Goal: Information Seeking & Learning: Learn about a topic

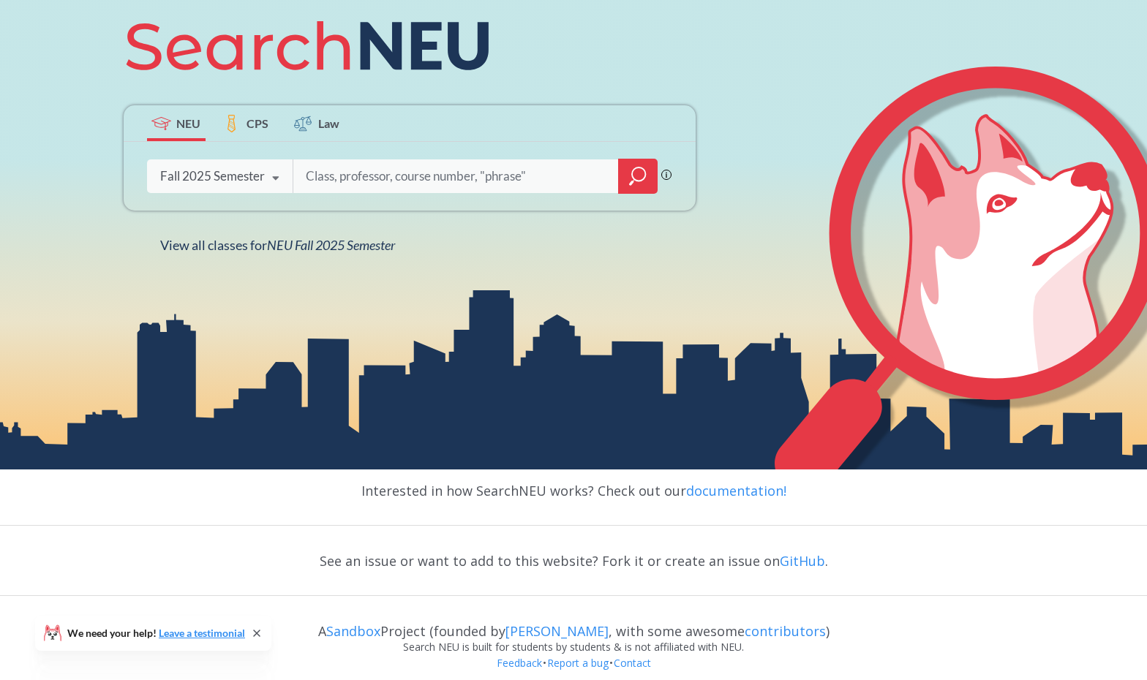
scroll to position [247, 0]
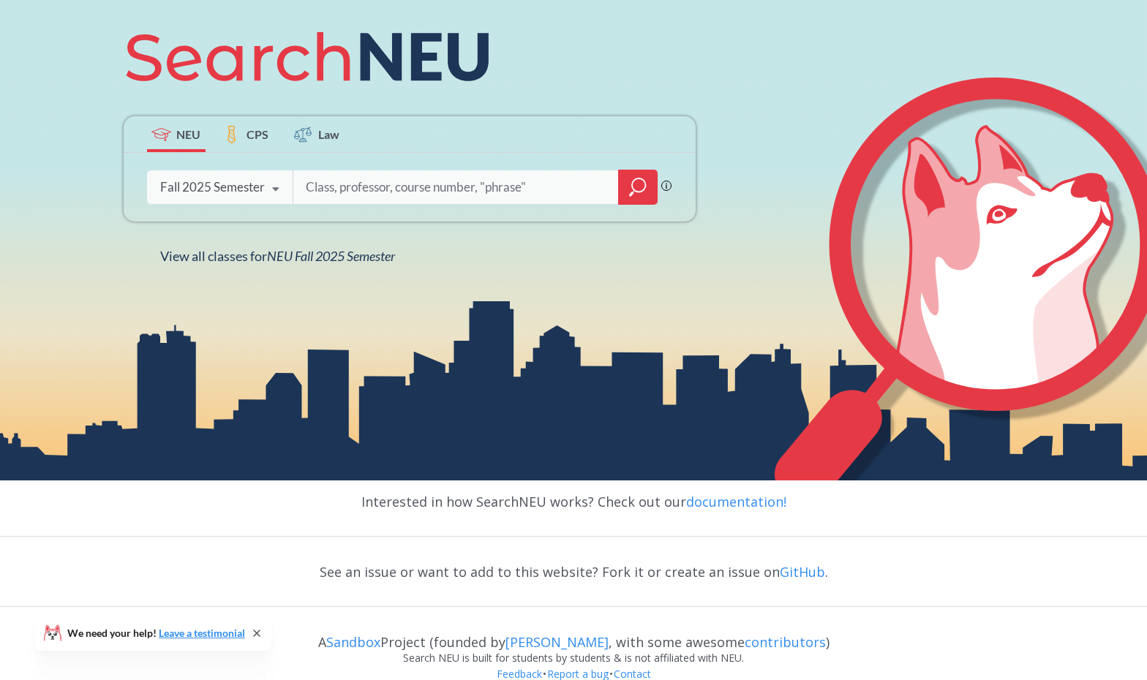
click at [270, 194] on icon at bounding box center [276, 189] width 28 height 41
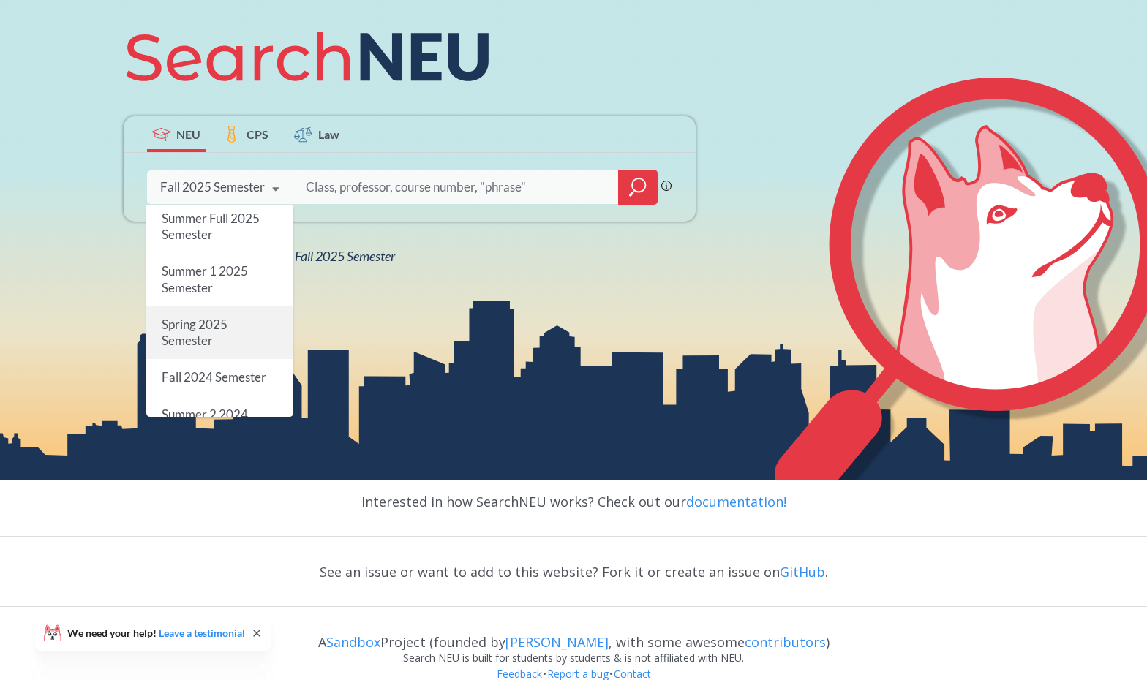
scroll to position [64, 0]
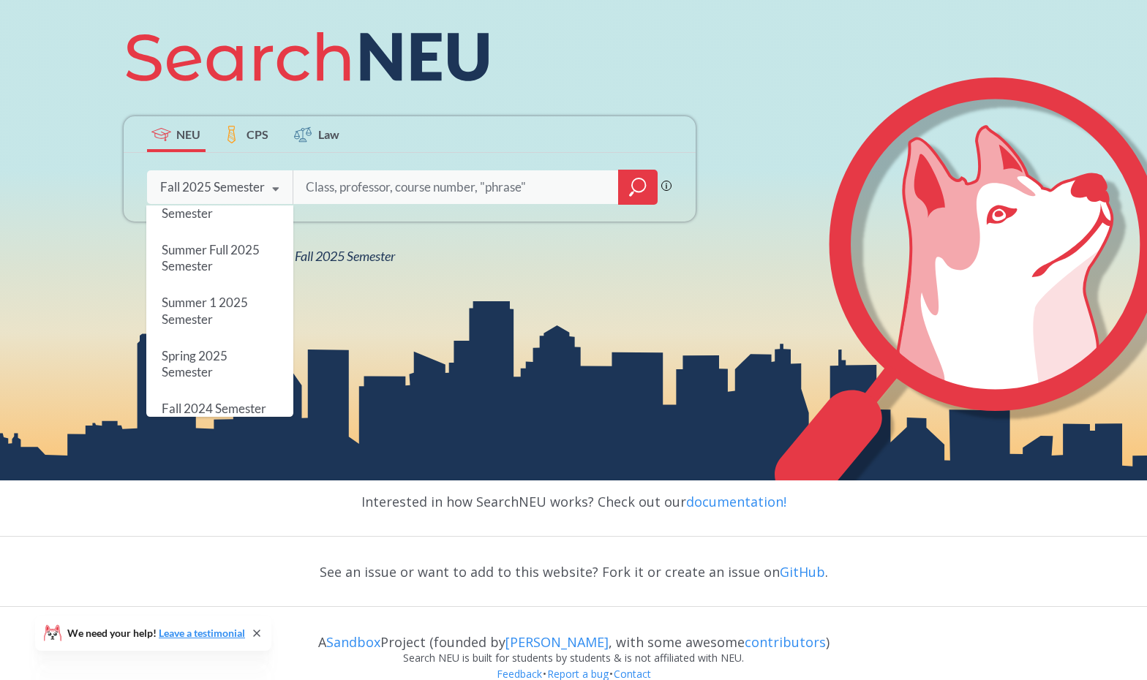
click at [394, 192] on input "search" at bounding box center [456, 187] width 304 height 31
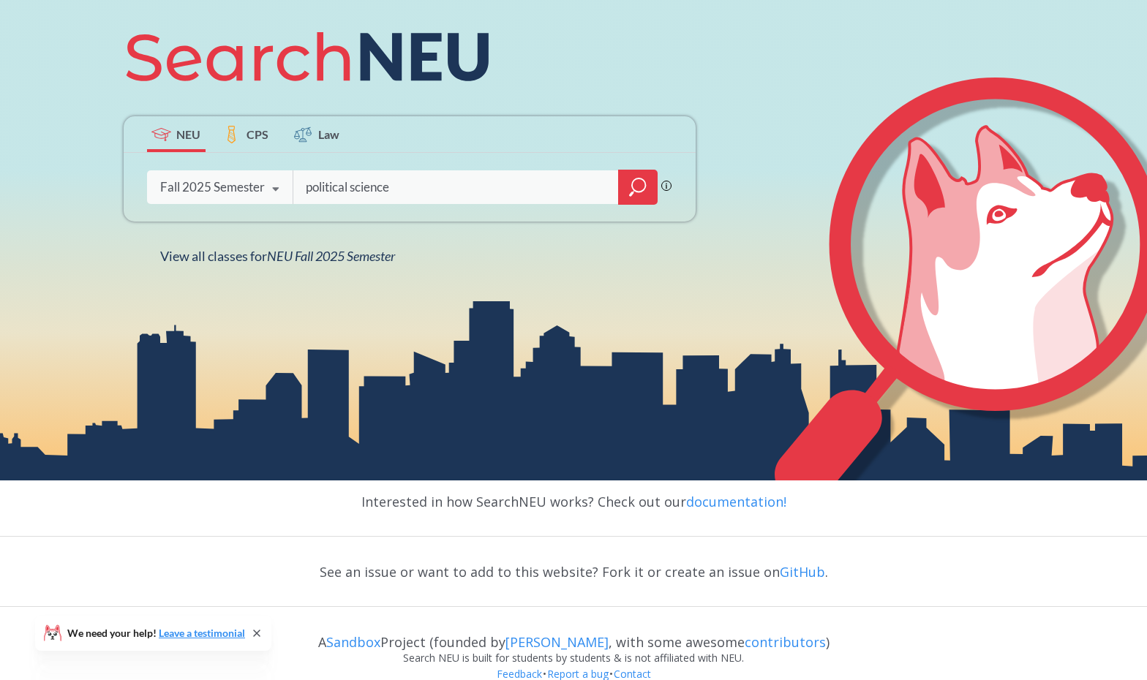
type input "political science"
click at [639, 209] on div "political science Phrase search guarantees the exact search appears in the resu…" at bounding box center [410, 187] width 572 height 69
click at [639, 190] on icon "magnifying glass" at bounding box center [638, 187] width 18 height 20
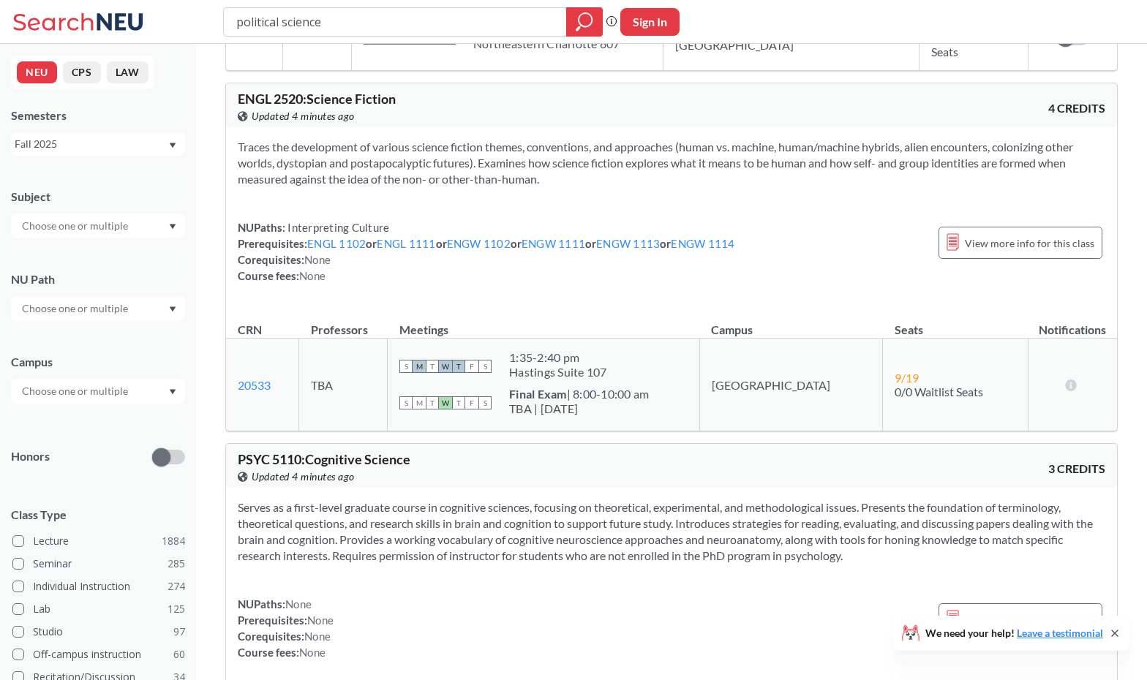
scroll to position [5496, 0]
click at [140, 79] on button "LAW" at bounding box center [128, 72] width 42 height 22
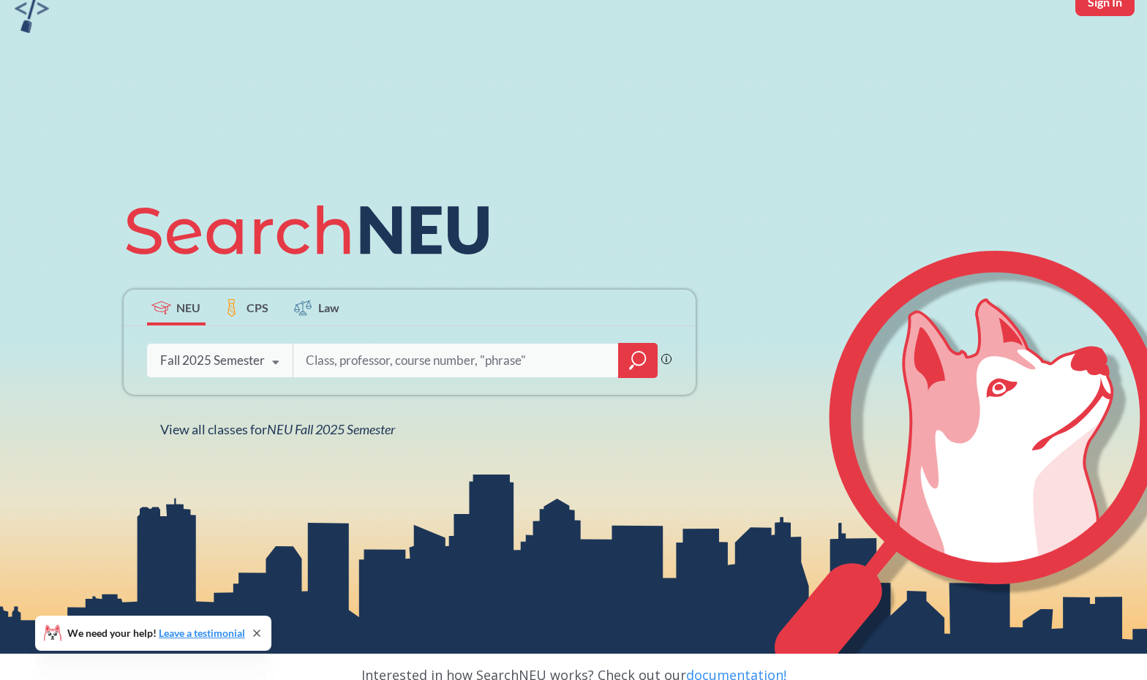
scroll to position [74, 0]
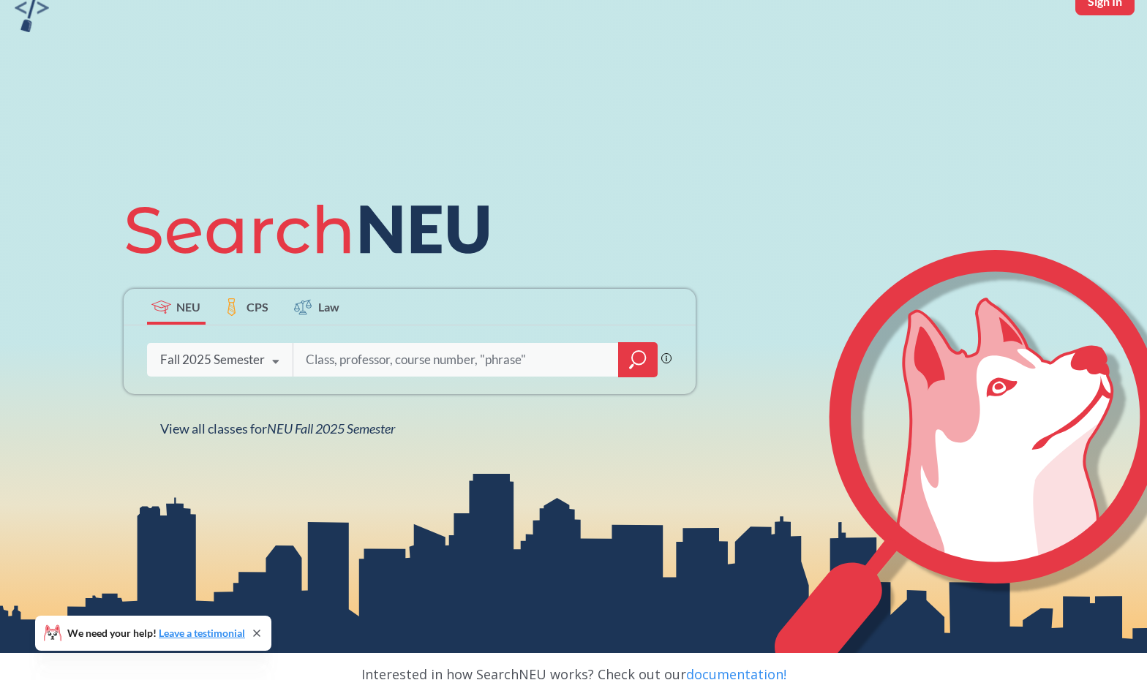
click at [266, 311] on span "CPS" at bounding box center [258, 307] width 22 height 17
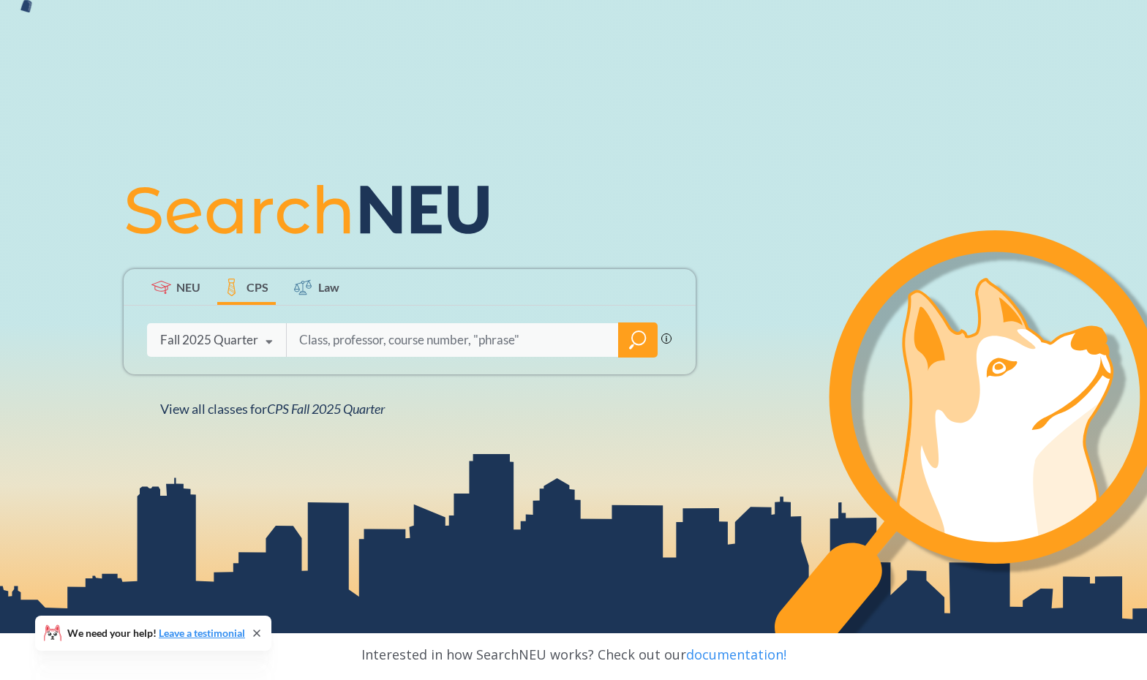
scroll to position [95, 0]
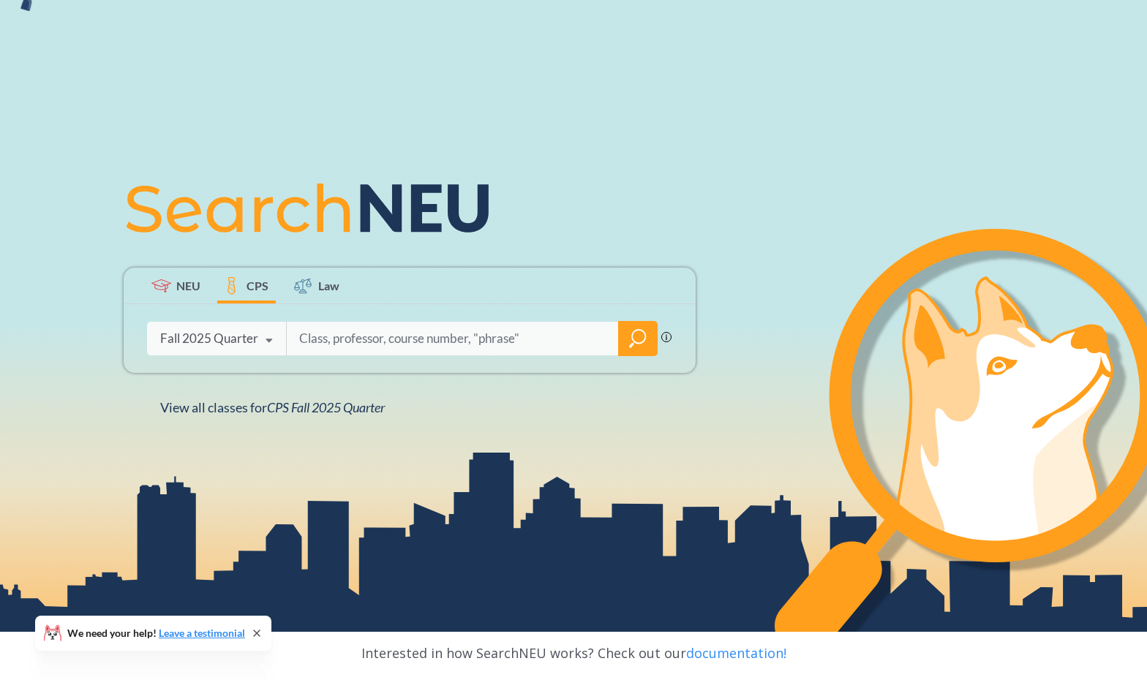
click at [310, 293] on icon at bounding box center [303, 286] width 18 height 18
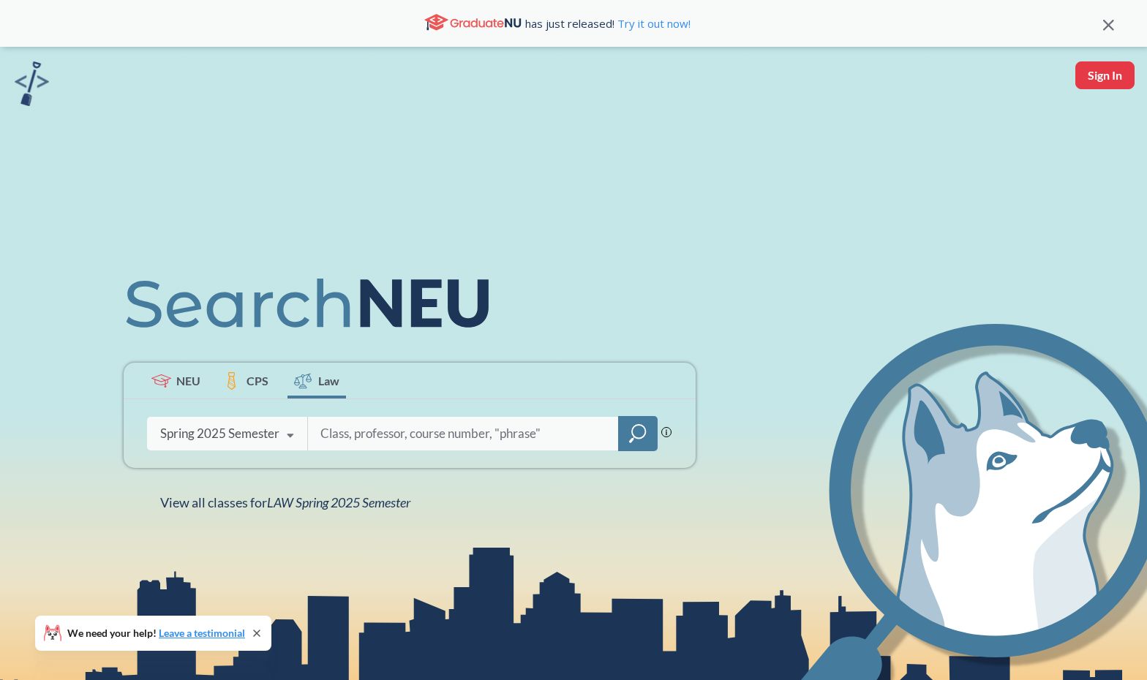
click at [356, 430] on input "search" at bounding box center [464, 434] width 290 height 31
click at [653, 424] on div at bounding box center [638, 433] width 40 height 35
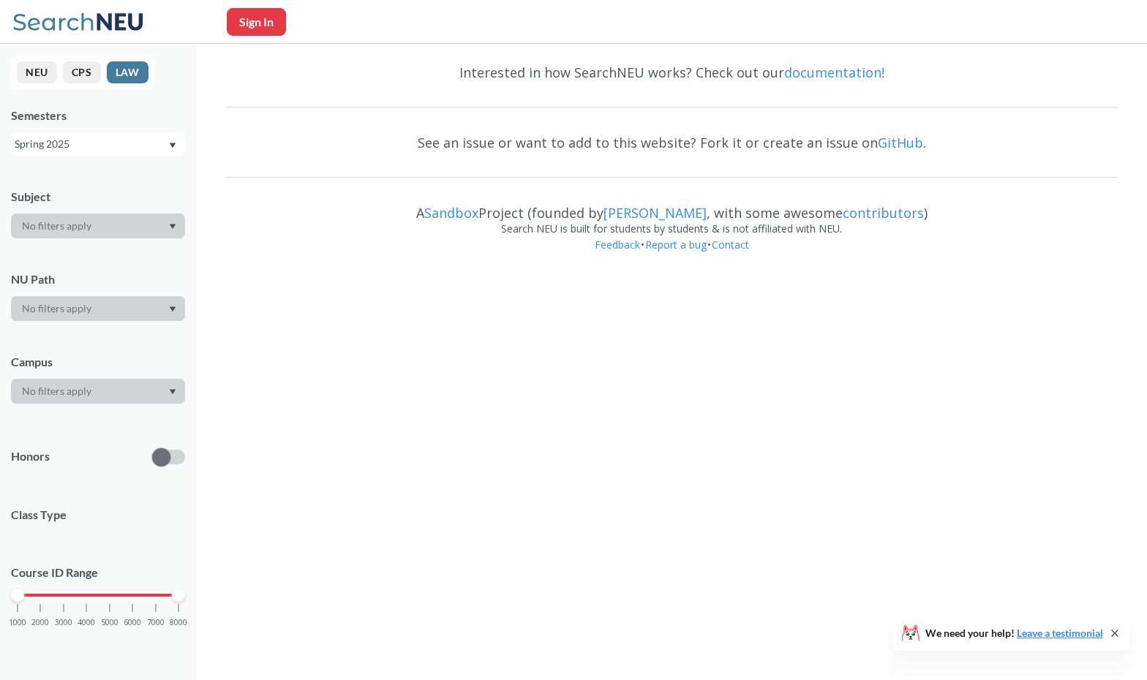
click at [650, 427] on body "Sign In We need your help! Leave a testimonial NEU CPS LAW Semesters Spring 202…" at bounding box center [573, 340] width 1147 height 680
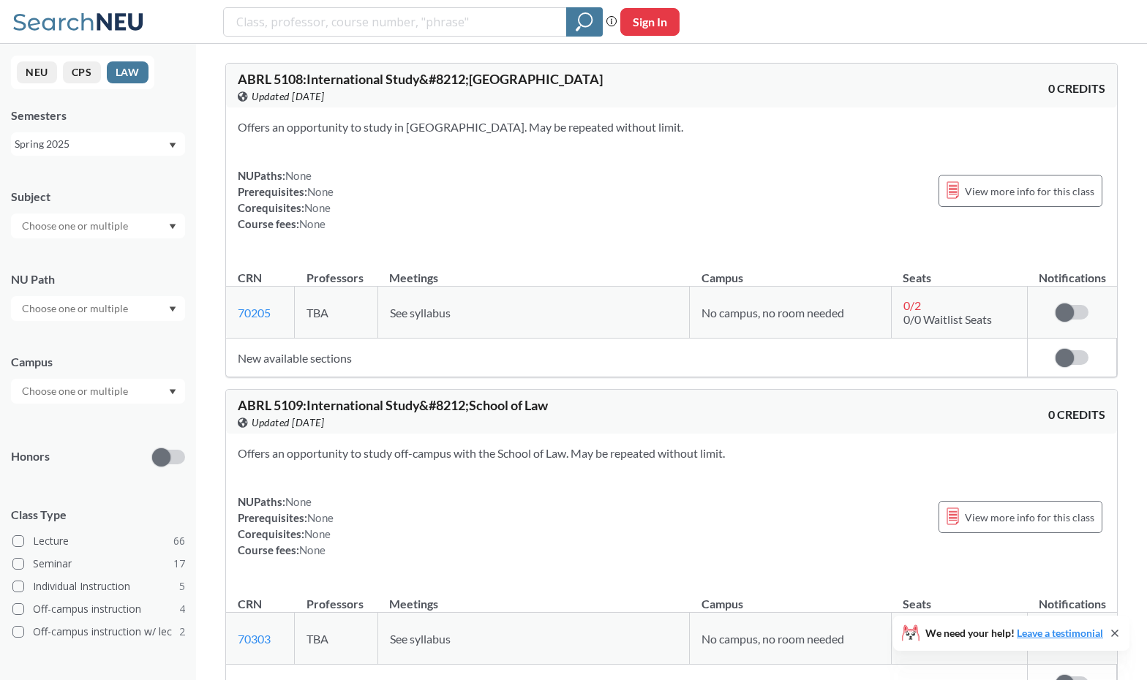
click at [58, 67] on div "NEU CPS LAW" at bounding box center [82, 73] width 143 height 34
click at [53, 67] on button "NEU" at bounding box center [37, 72] width 40 height 22
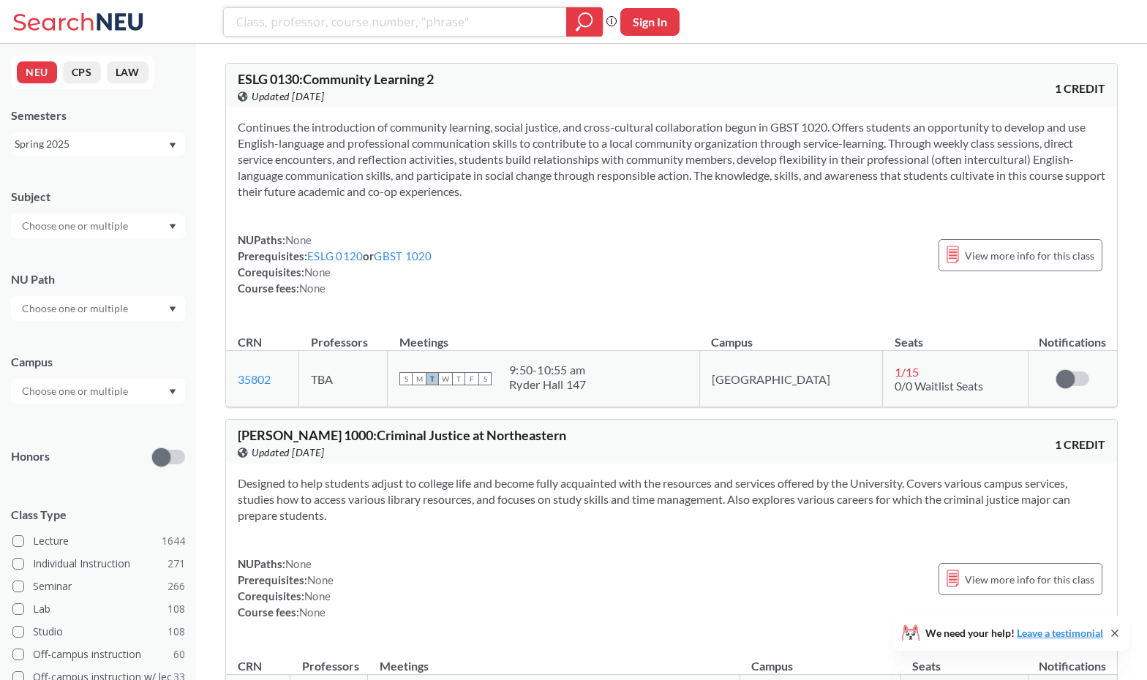
click at [600, 25] on div at bounding box center [584, 21] width 37 height 29
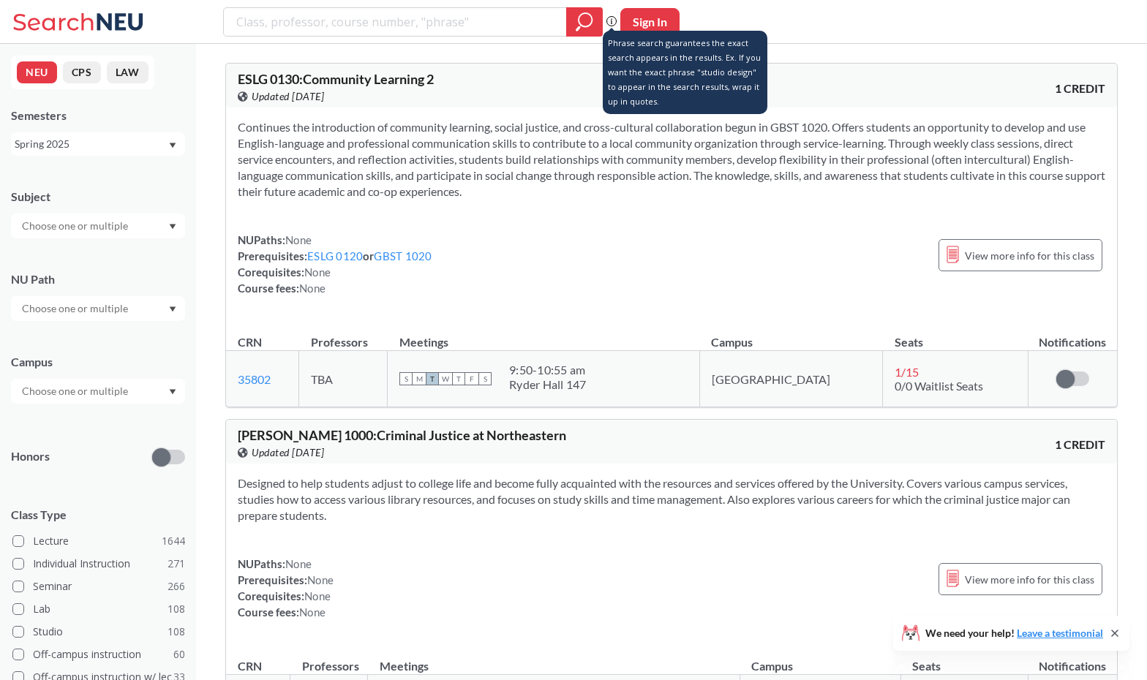
click at [607, 24] on circle at bounding box center [612, 21] width 10 height 10
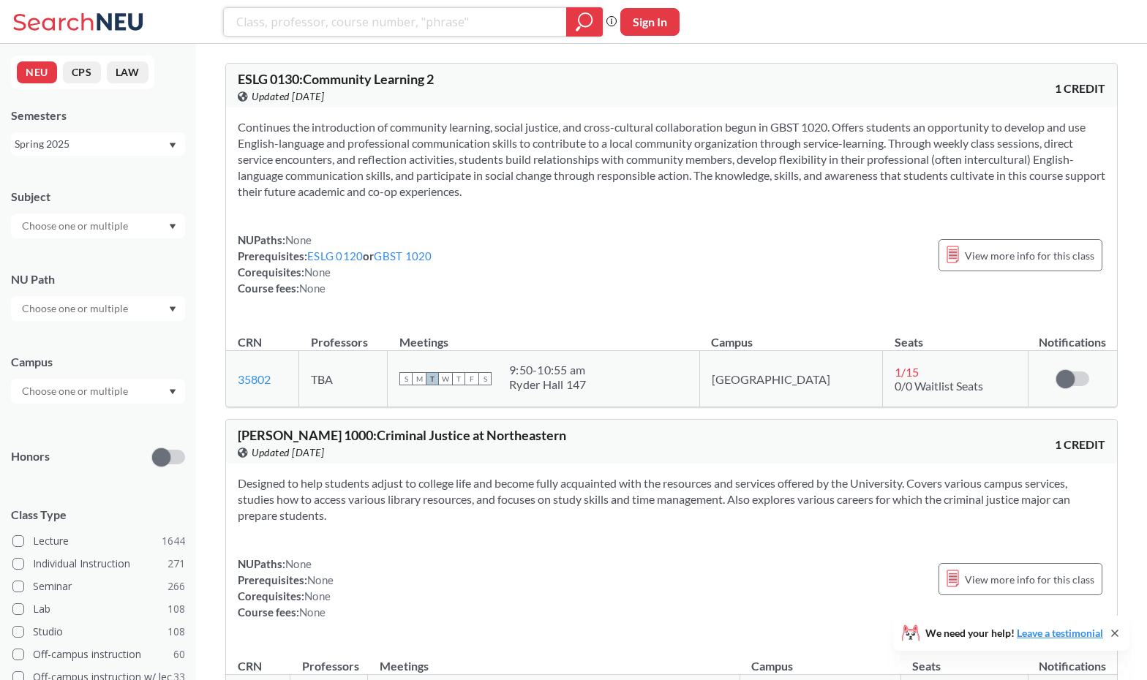
click at [585, 23] on icon "magnifying glass" at bounding box center [585, 22] width 18 height 20
click at [144, 315] on div at bounding box center [98, 308] width 174 height 25
click at [120, 273] on div "NU Path" at bounding box center [98, 279] width 174 height 16
click at [143, 232] on div at bounding box center [98, 226] width 174 height 25
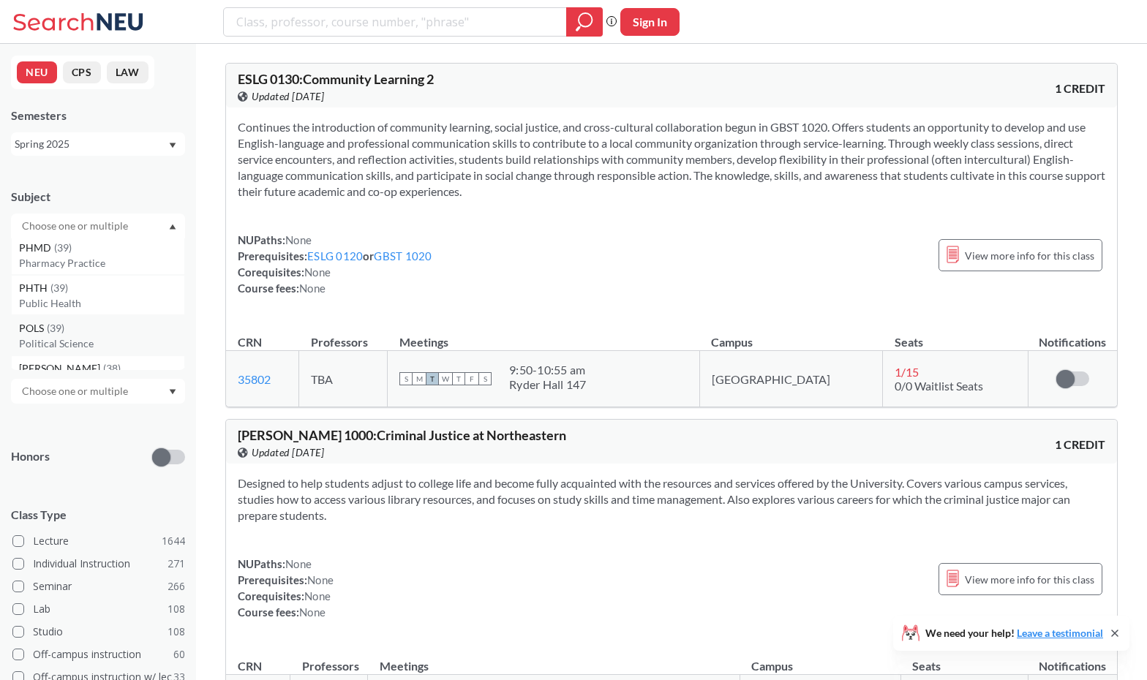
click at [102, 337] on p "Political Science" at bounding box center [101, 344] width 165 height 15
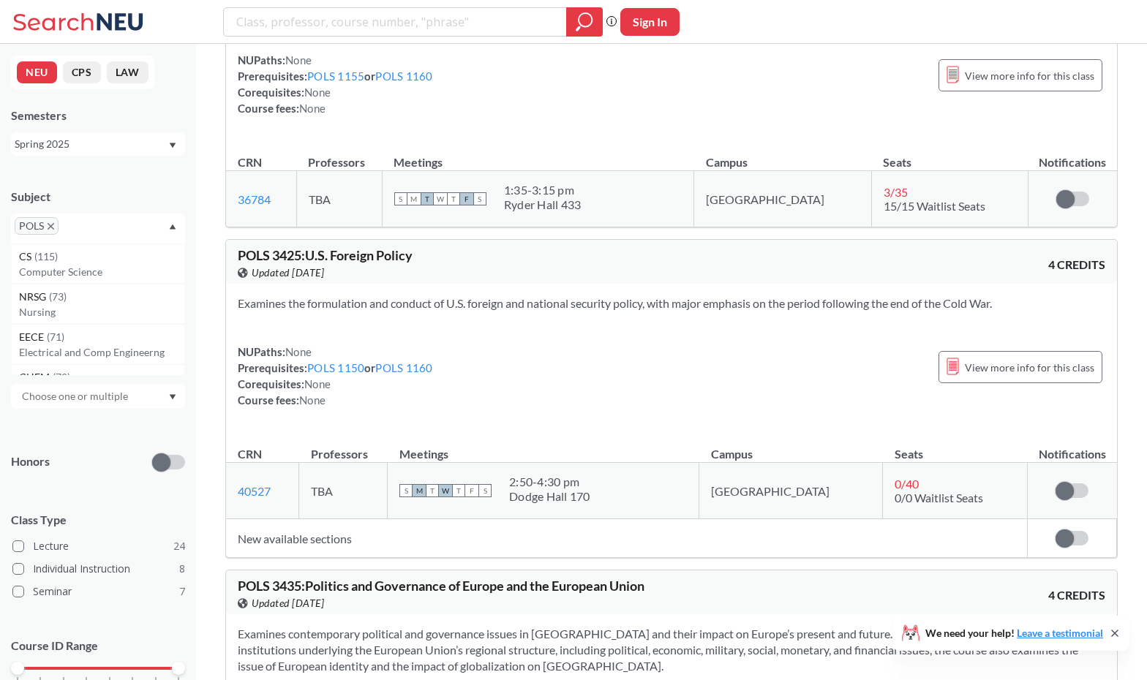
scroll to position [7967, 0]
